Goal: Find specific page/section: Locate a particular part of the current website

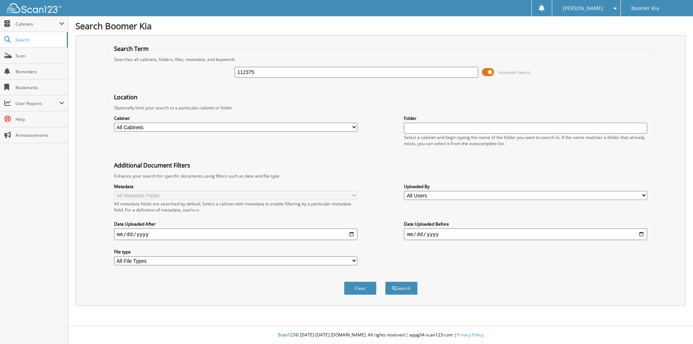
type input "112375"
click at [385, 282] on button "Search" at bounding box center [401, 288] width 32 height 13
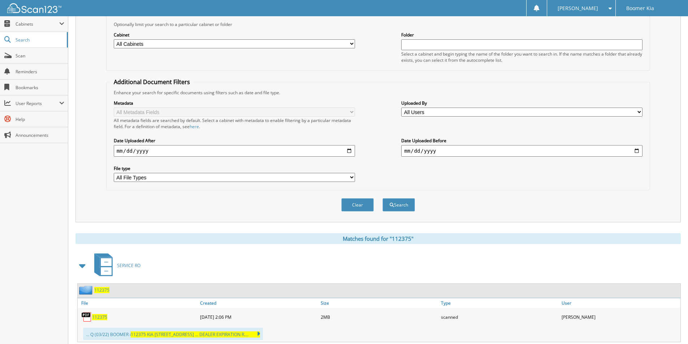
scroll to position [104, 0]
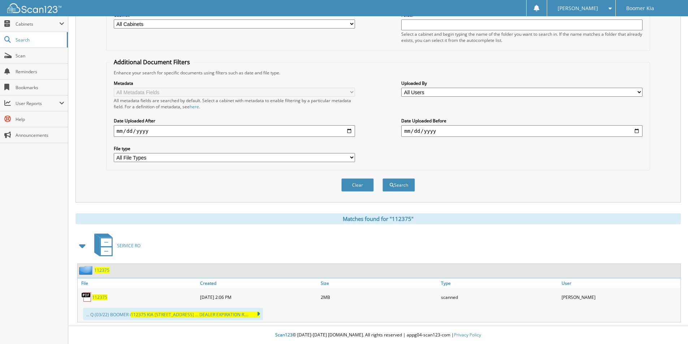
click at [101, 296] on span "112375" at bounding box center [99, 297] width 15 height 6
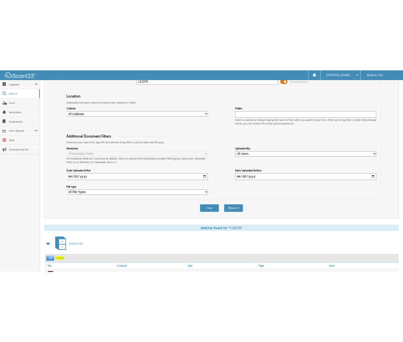
scroll to position [0, 0]
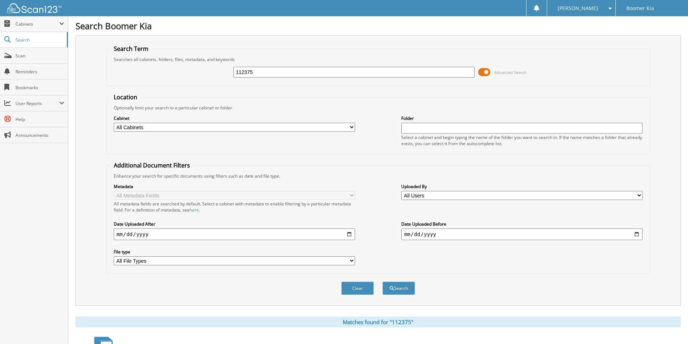
drag, startPoint x: 290, startPoint y: 69, endPoint x: 119, endPoint y: 74, distance: 171.2
click at [119, 74] on div "112375 Advanced Search" at bounding box center [378, 71] width 536 height 19
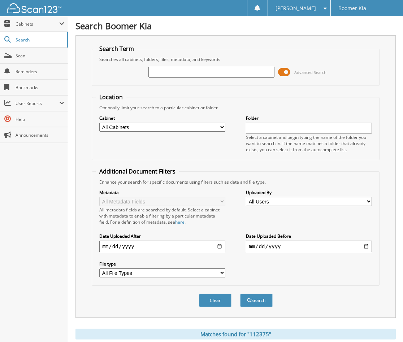
click at [388, 128] on div "Search Term Searches all cabinets, folders, files, metadata, and keywords Advan…" at bounding box center [235, 176] width 320 height 283
